Goal: Task Accomplishment & Management: Complete application form

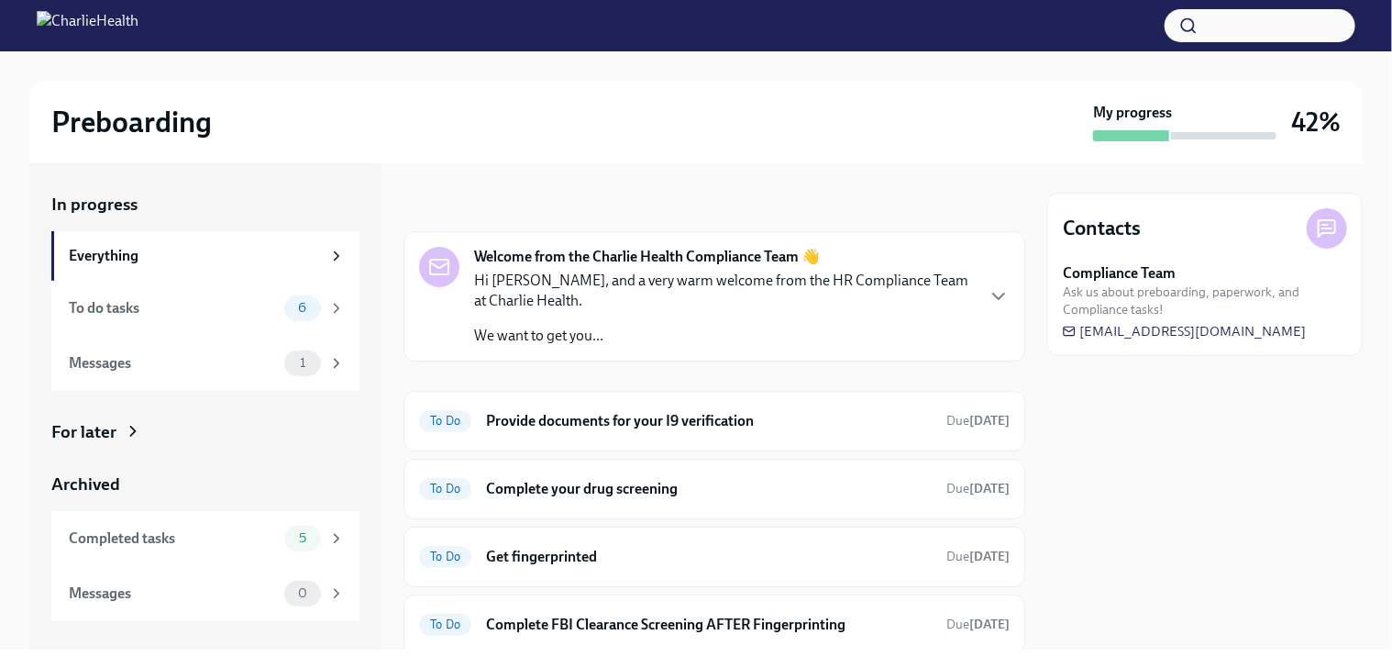
click at [996, 288] on div "Welcome from the Charlie Health Compliance Team 👋 Hi [PERSON_NAME], and a very …" at bounding box center [715, 296] width 622 height 130
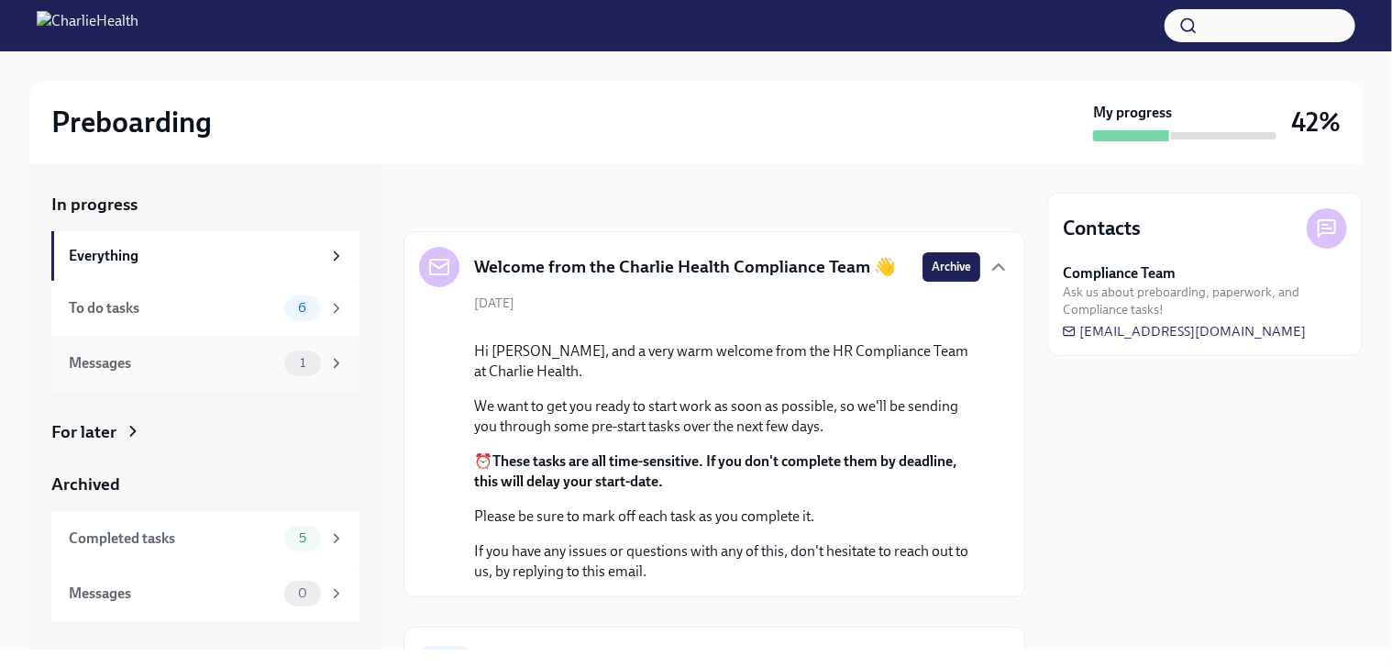
click at [191, 366] on div "Messages" at bounding box center [173, 363] width 208 height 20
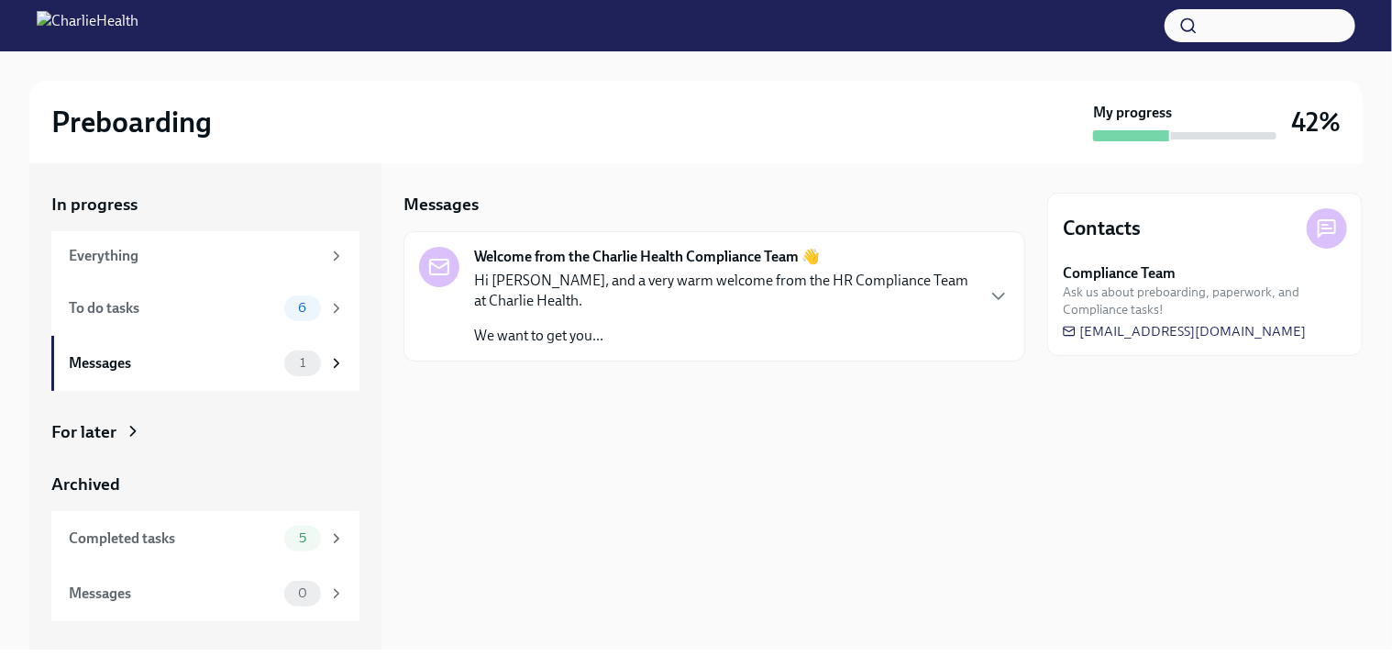
click at [731, 263] on strong "Welcome from the Charlie Health Compliance Team 👋" at bounding box center [647, 257] width 346 height 20
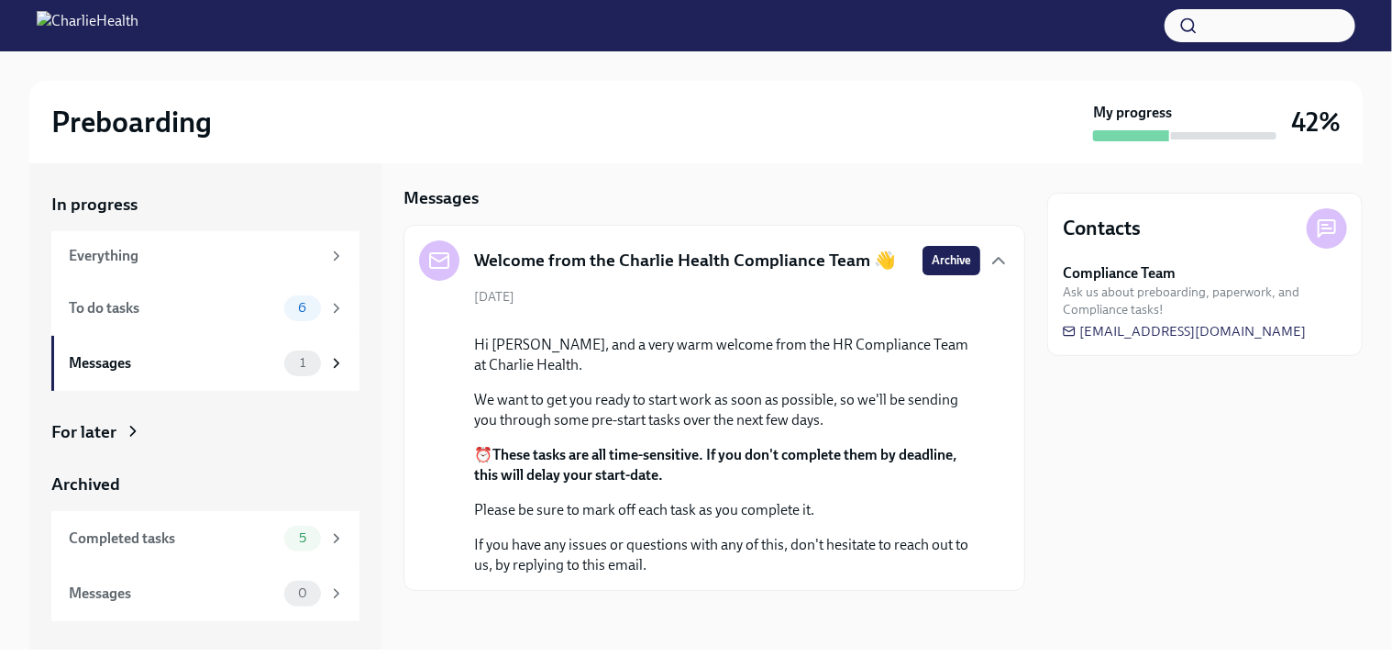
scroll to position [147, 0]
click at [95, 307] on div "To do tasks" at bounding box center [173, 308] width 208 height 20
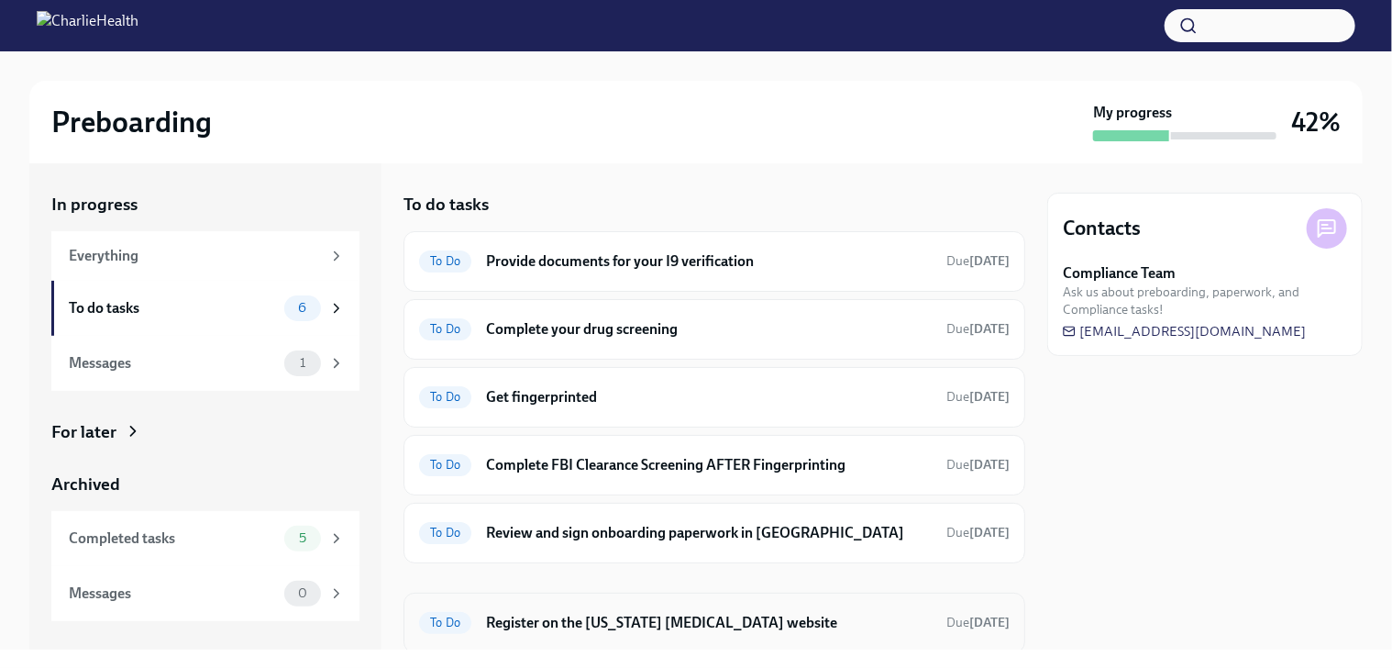
click at [719, 615] on h6 "Register on the [US_STATE] [MEDICAL_DATA] website" at bounding box center [709, 623] width 446 height 20
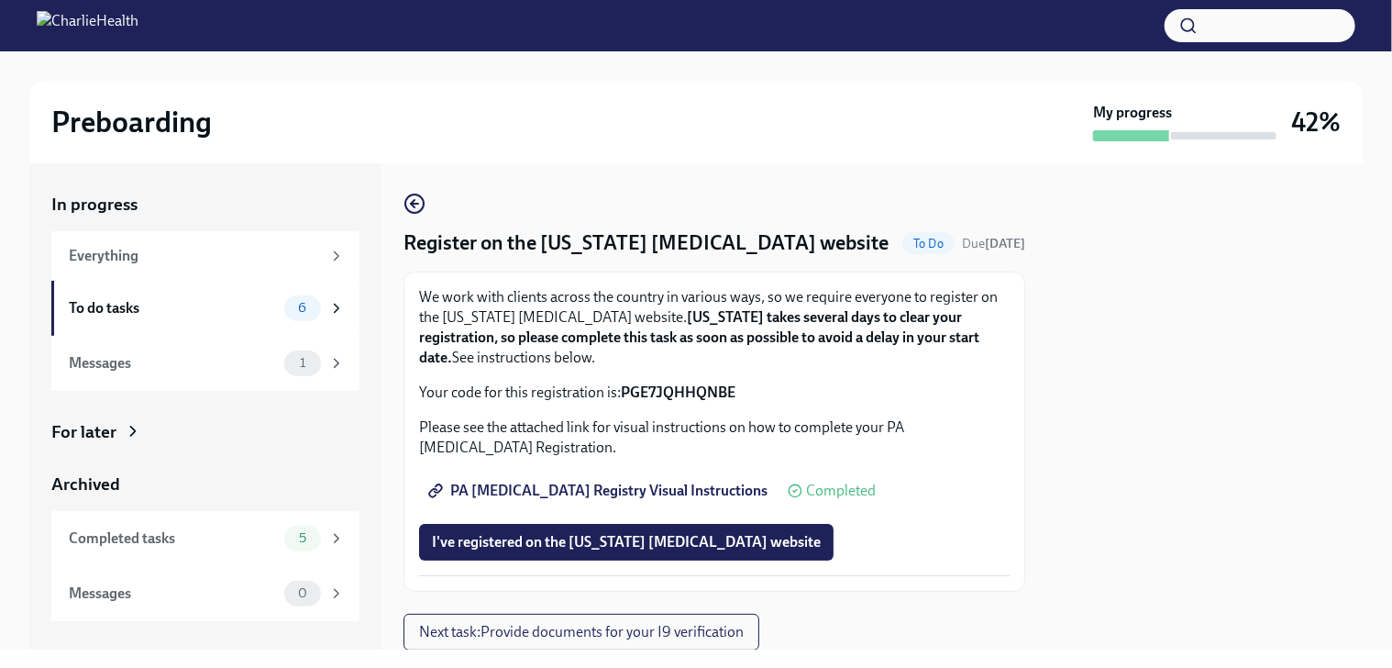
click at [678, 391] on strong "PGE7JQHHQNBE" at bounding box center [678, 391] width 115 height 17
copy strong "PGE7JQHHQNBE"
click at [608, 546] on span "I've registered on the [US_STATE] [MEDICAL_DATA] website" at bounding box center [626, 542] width 389 height 18
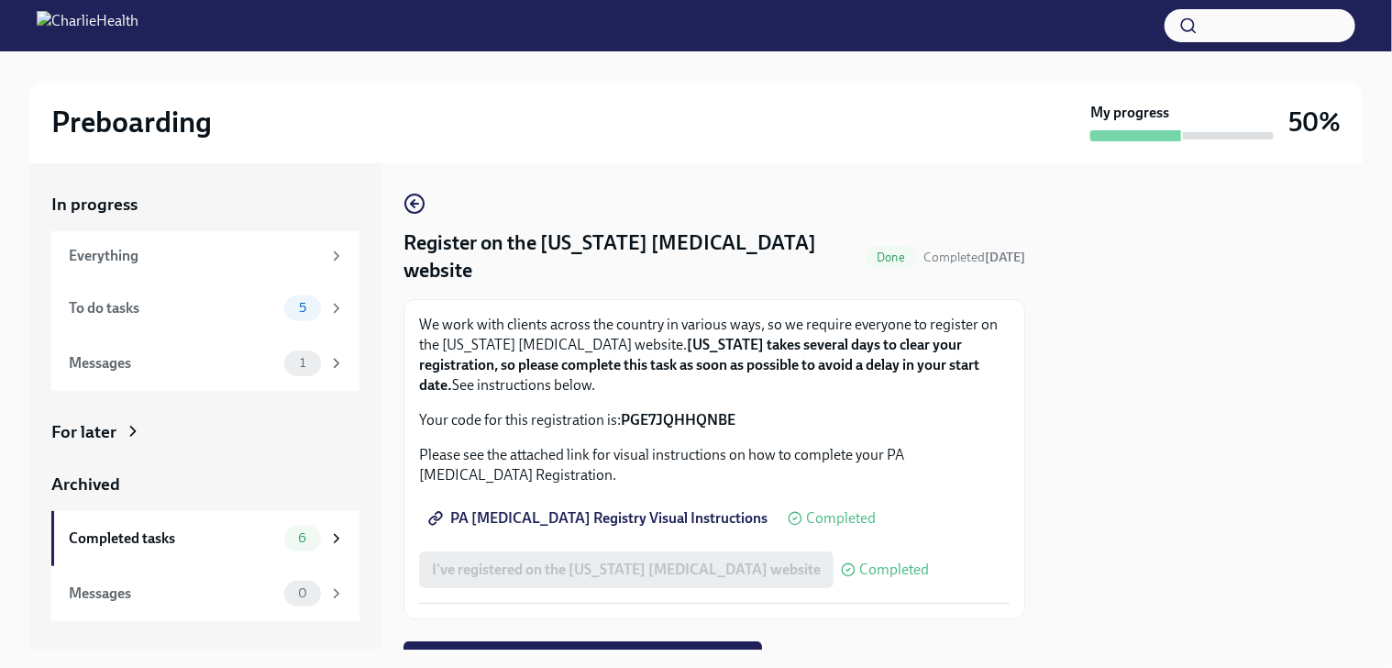
click at [537, 551] on div "I've registered on the [US_STATE] [MEDICAL_DATA] website Completed" at bounding box center [674, 569] width 510 height 37
click at [535, 509] on span "PA [MEDICAL_DATA] Registry Visual Instructions" at bounding box center [600, 518] width 336 height 18
